Goal: Task Accomplishment & Management: Complete application form

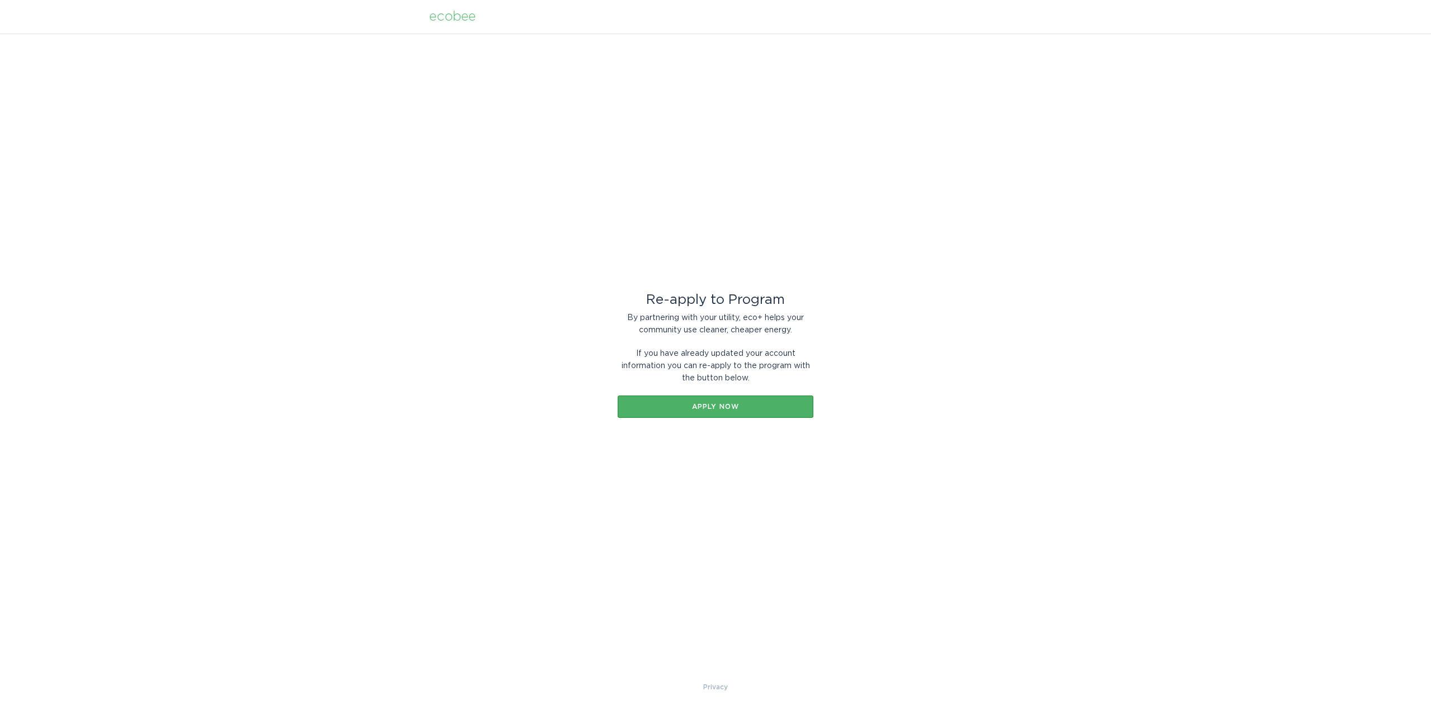
click at [719, 407] on div "Apply now" at bounding box center [715, 407] width 184 height 7
